Goal: Task Accomplishment & Management: Complete application form

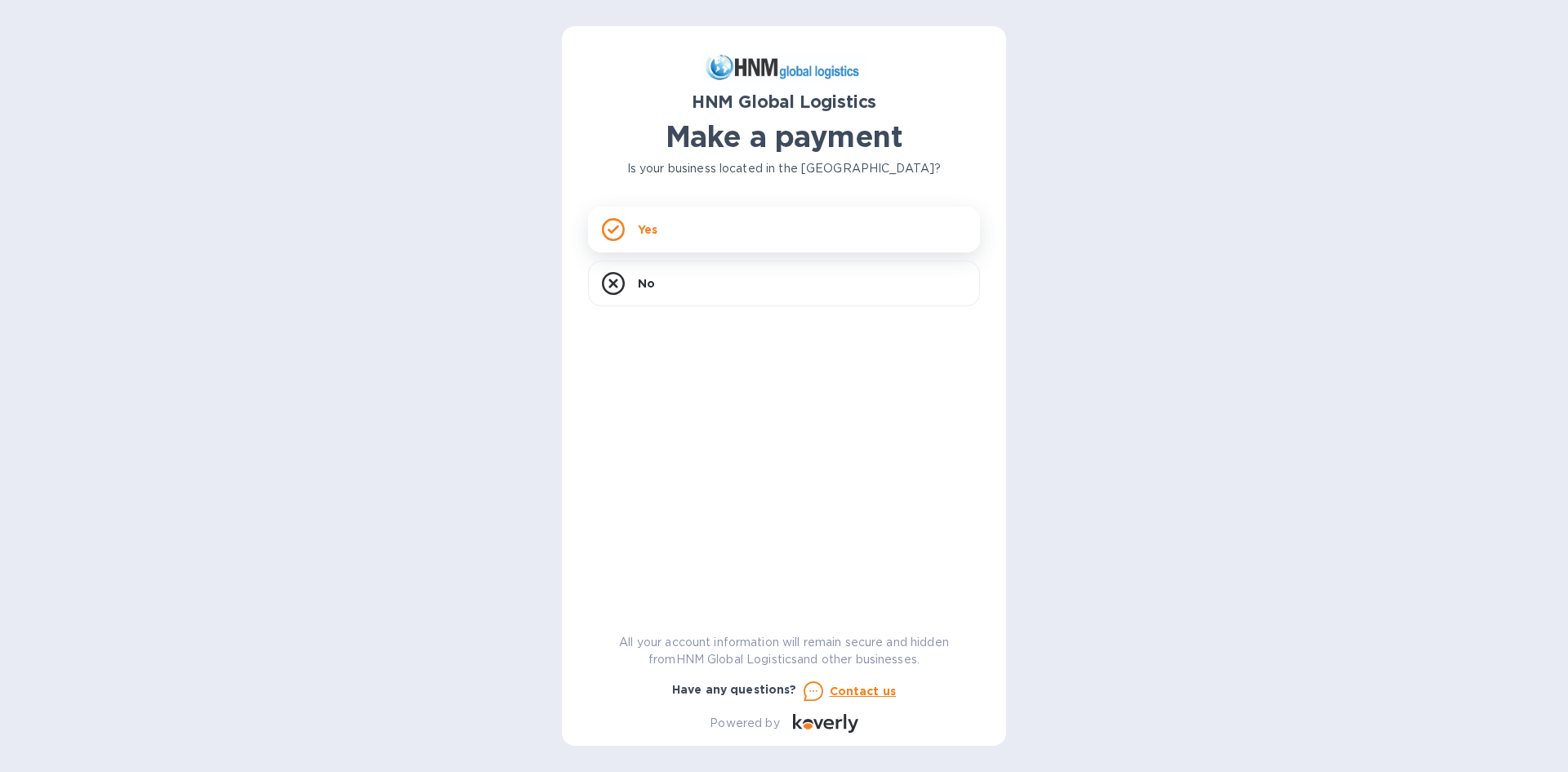
click at [710, 233] on div "Yes" at bounding box center [784, 229] width 392 height 46
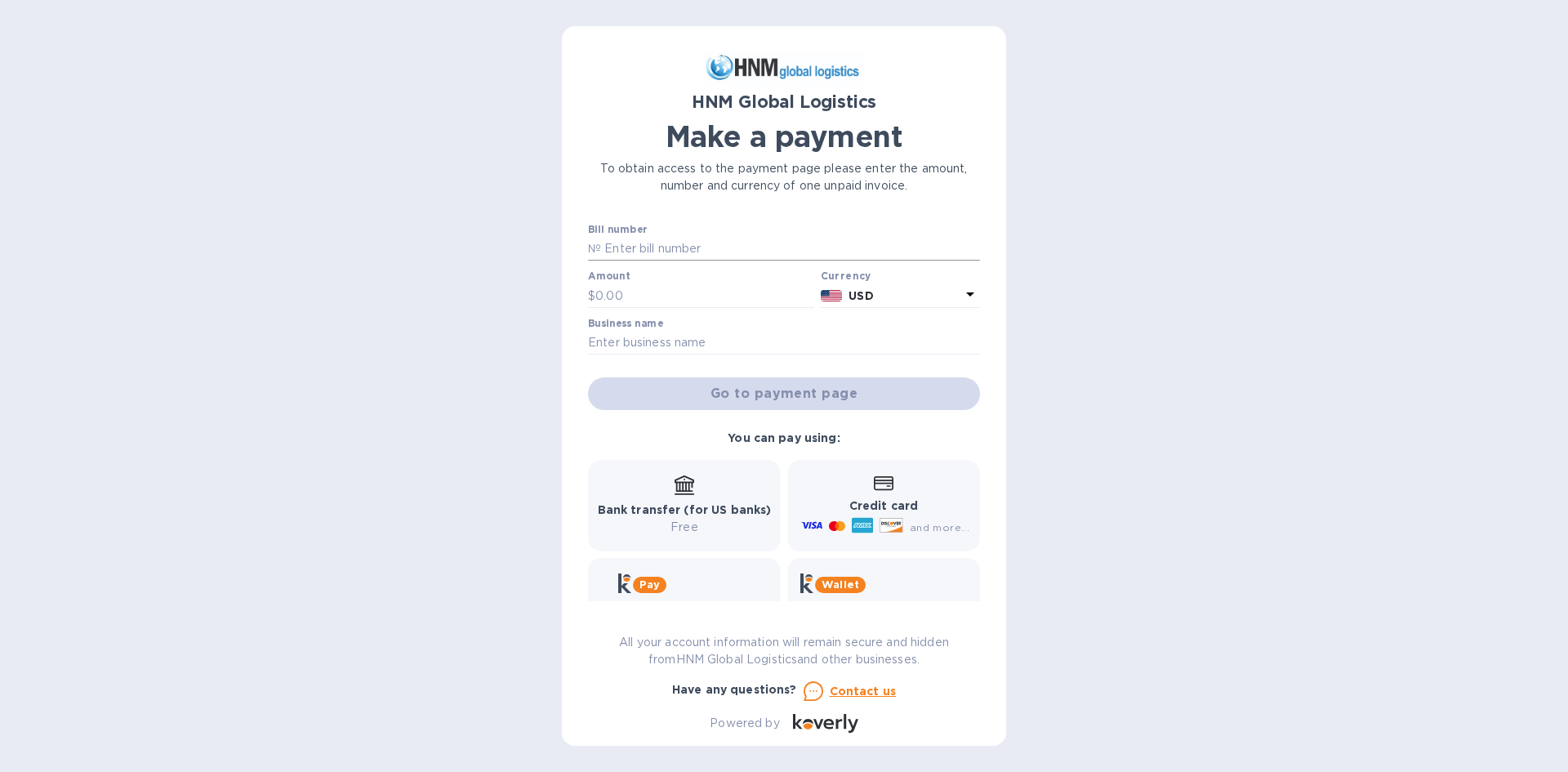
click at [660, 249] on input "text" at bounding box center [790, 249] width 379 height 24
click at [683, 243] on input "text" at bounding box center [790, 249] width 379 height 24
paste input "SORL300053988"
type input "SORL300053988"
click at [658, 282] on div "Amount $" at bounding box center [701, 288] width 226 height 37
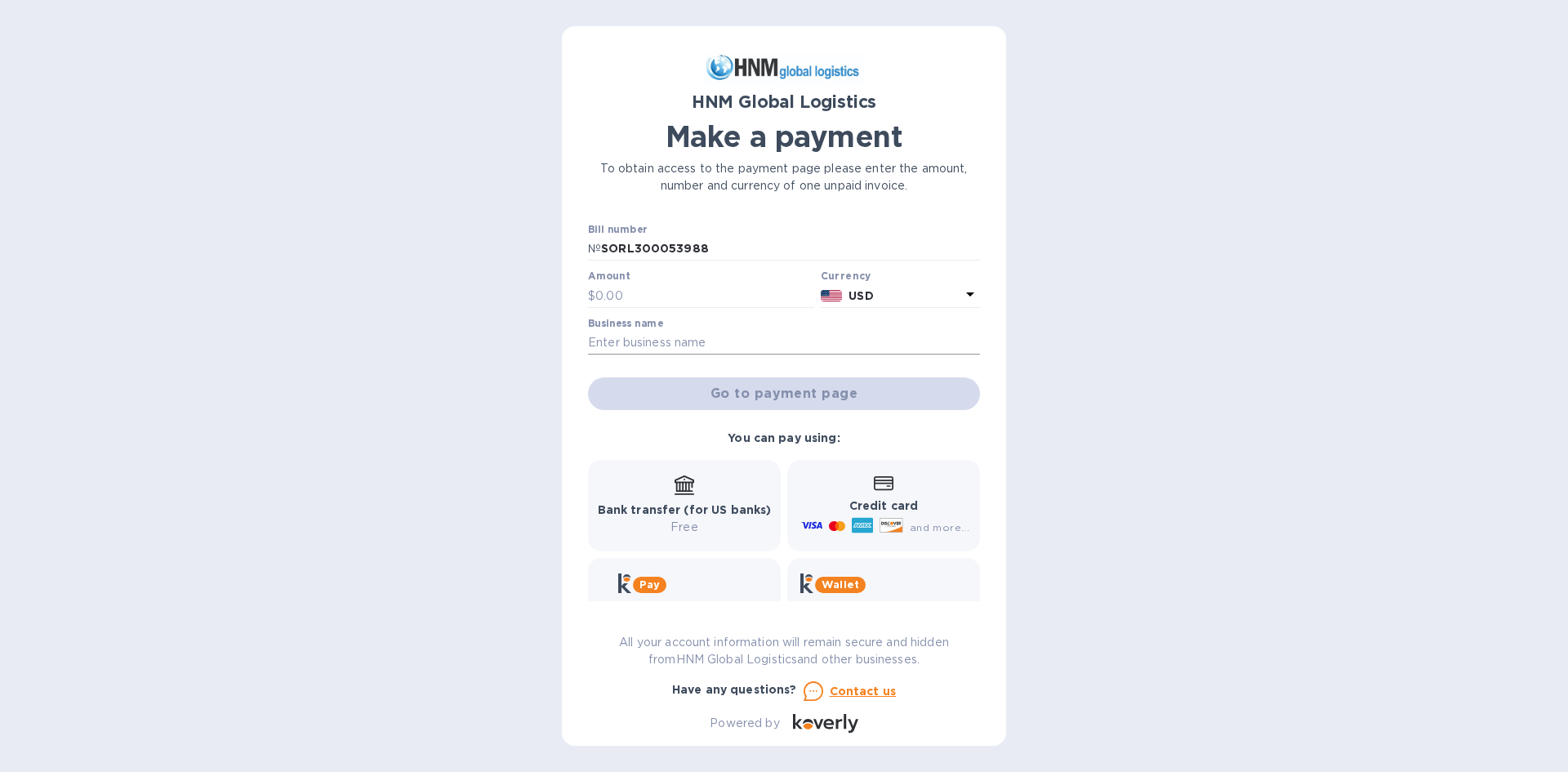
click at [679, 340] on input "text" at bounding box center [784, 343] width 392 height 24
type input "AC REPAIR BY AGH"
click at [697, 295] on input "text" at bounding box center [705, 295] width 219 height 24
click at [728, 297] on input "text" at bounding box center [705, 295] width 219 height 24
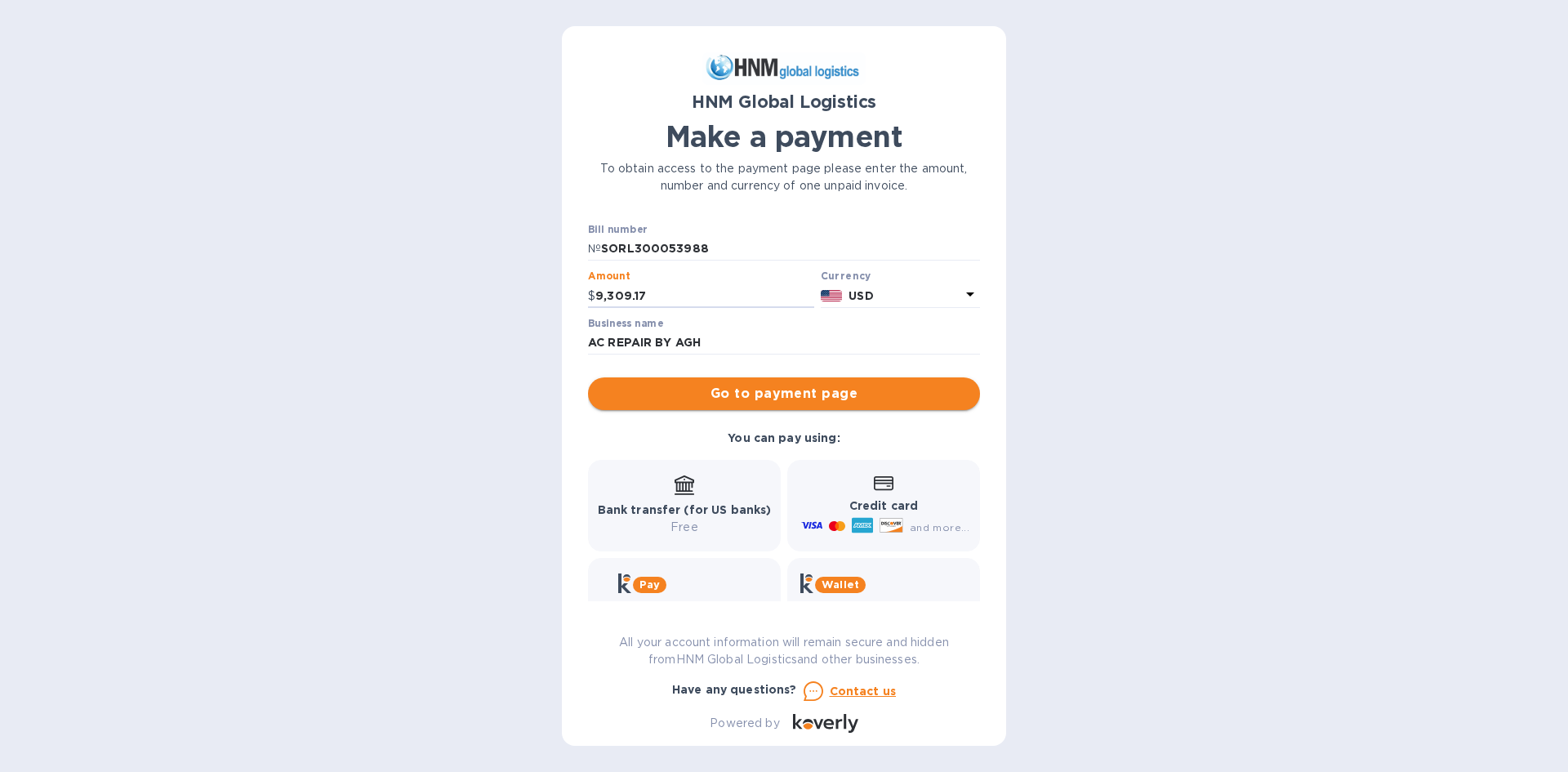
type input "9,309.17"
click at [658, 389] on span "Go to payment page" at bounding box center [784, 394] width 366 height 20
